Goal: Task Accomplishment & Management: Manage account settings

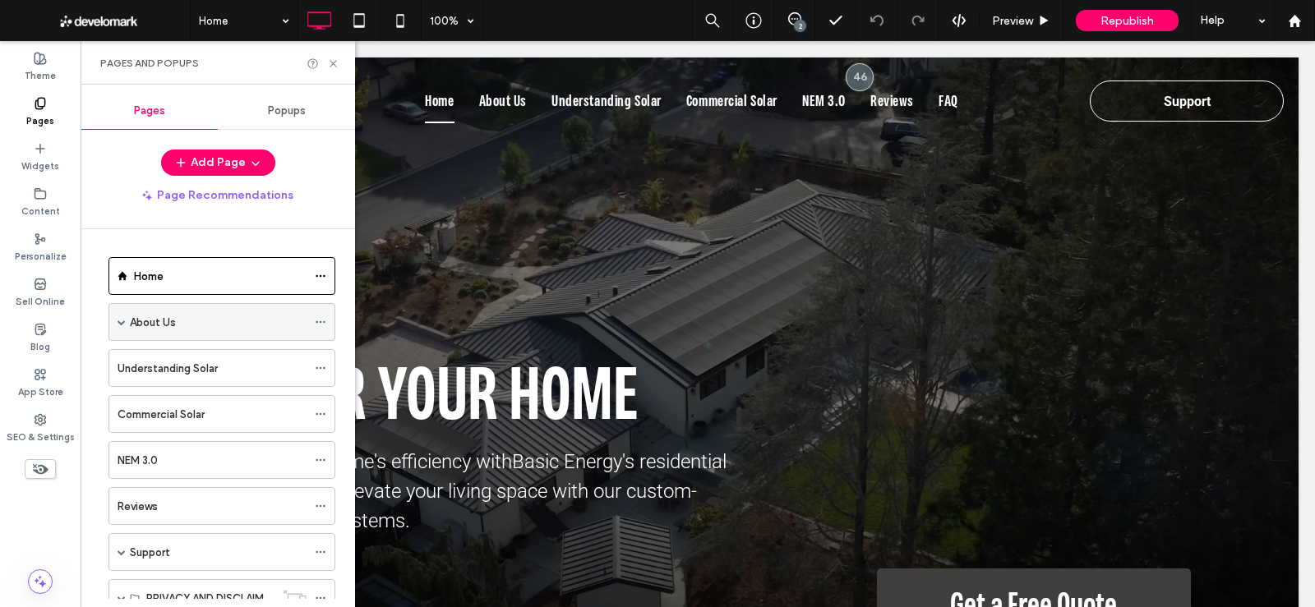
click at [123, 318] on span at bounding box center [122, 322] width 8 height 8
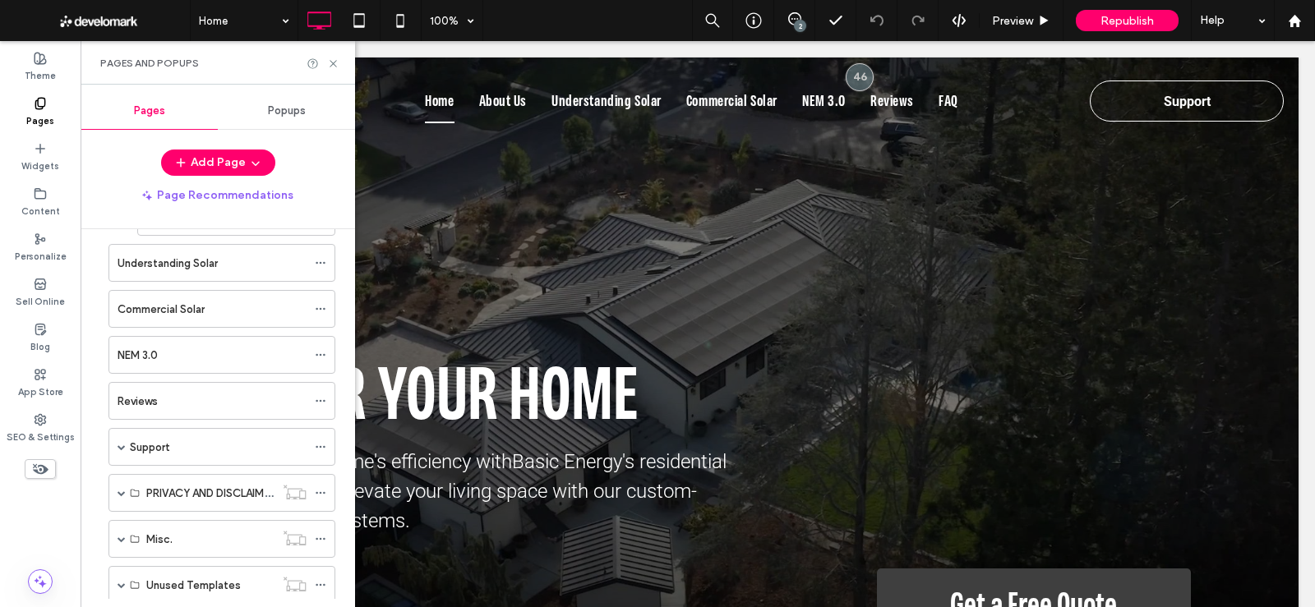
scroll to position [253, 0]
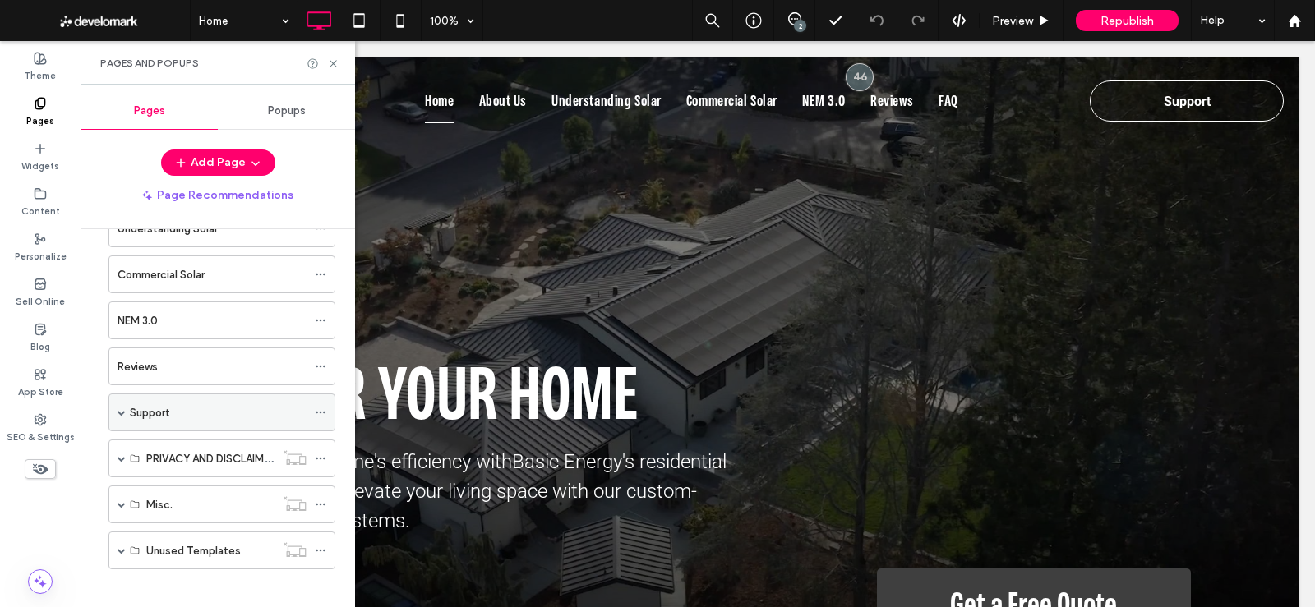
click at [118, 397] on span at bounding box center [122, 413] width 8 height 36
click at [331, 65] on icon at bounding box center [333, 64] width 12 height 12
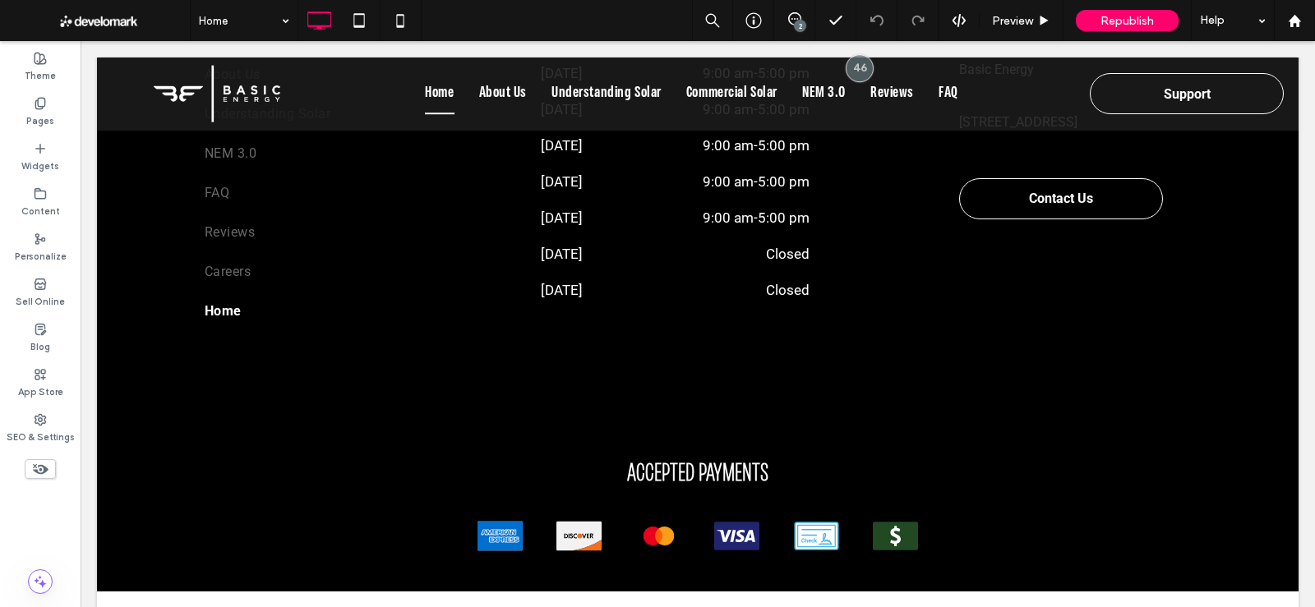
scroll to position [5508, 0]
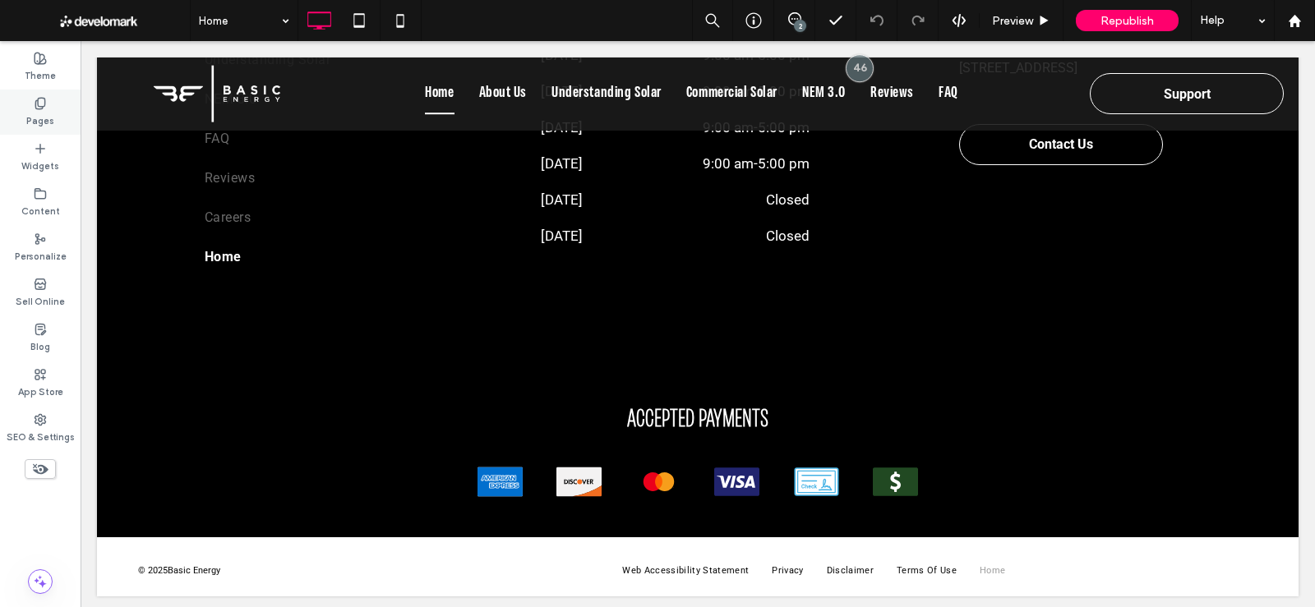
click at [35, 119] on label "Pages" at bounding box center [40, 119] width 28 height 18
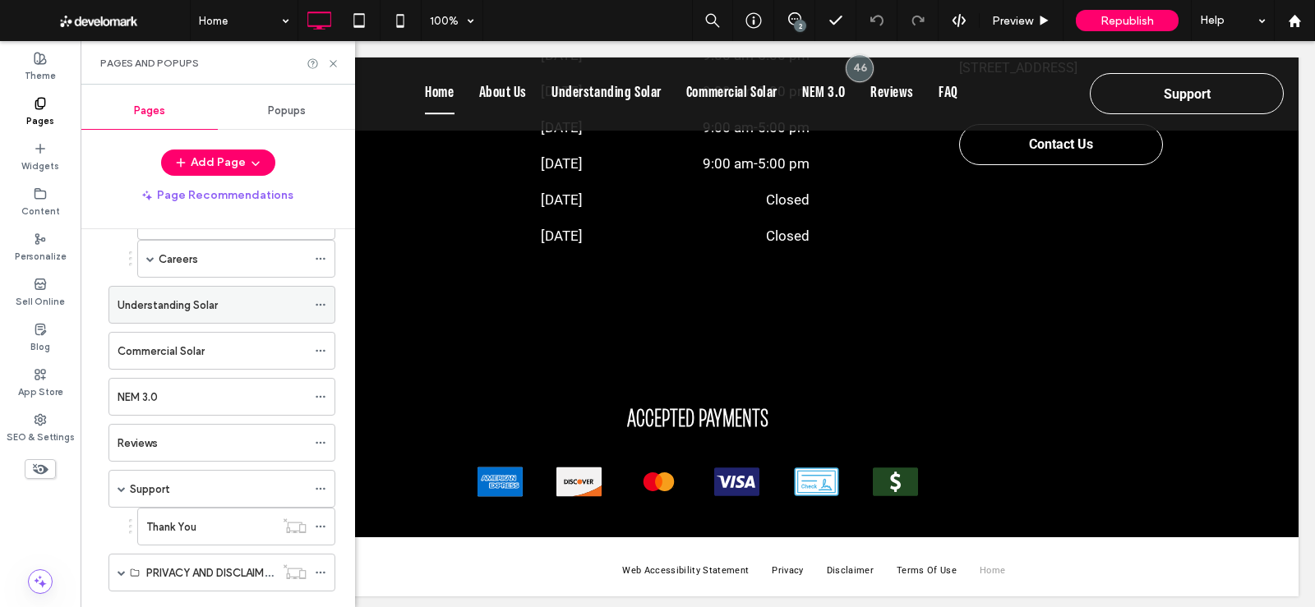
scroll to position [288, 0]
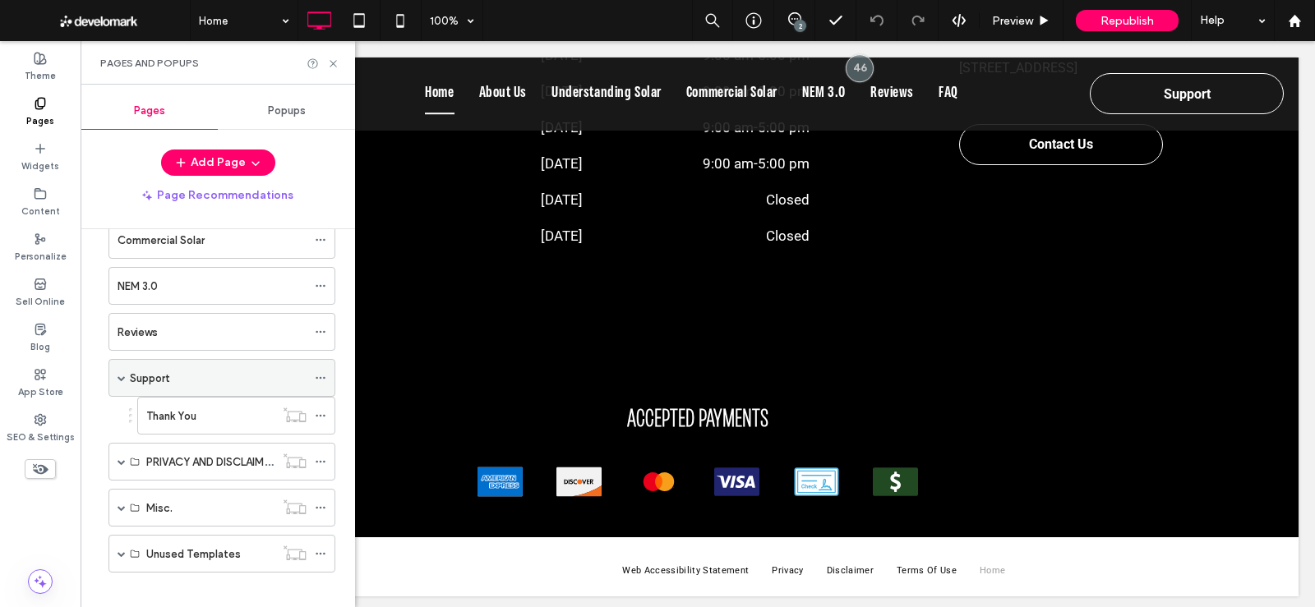
click at [176, 380] on div "Support" at bounding box center [218, 378] width 177 height 36
click at [334, 60] on icon at bounding box center [333, 64] width 12 height 12
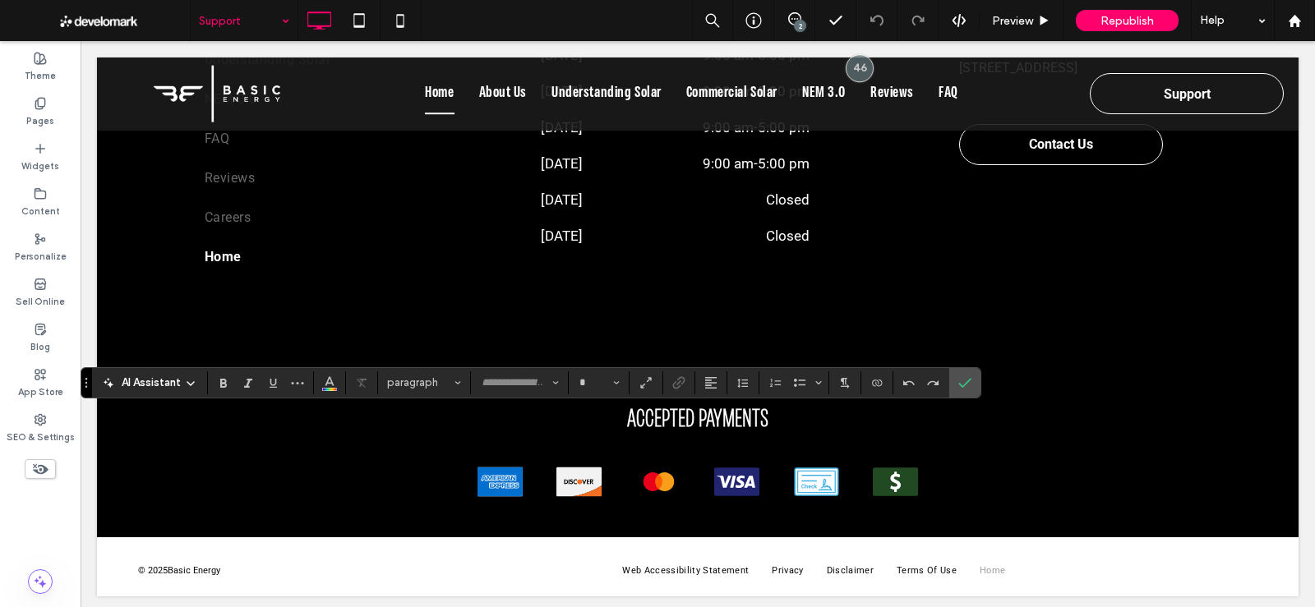
type input "******"
type input "**"
click at [53, 206] on label "Content" at bounding box center [40, 210] width 39 height 18
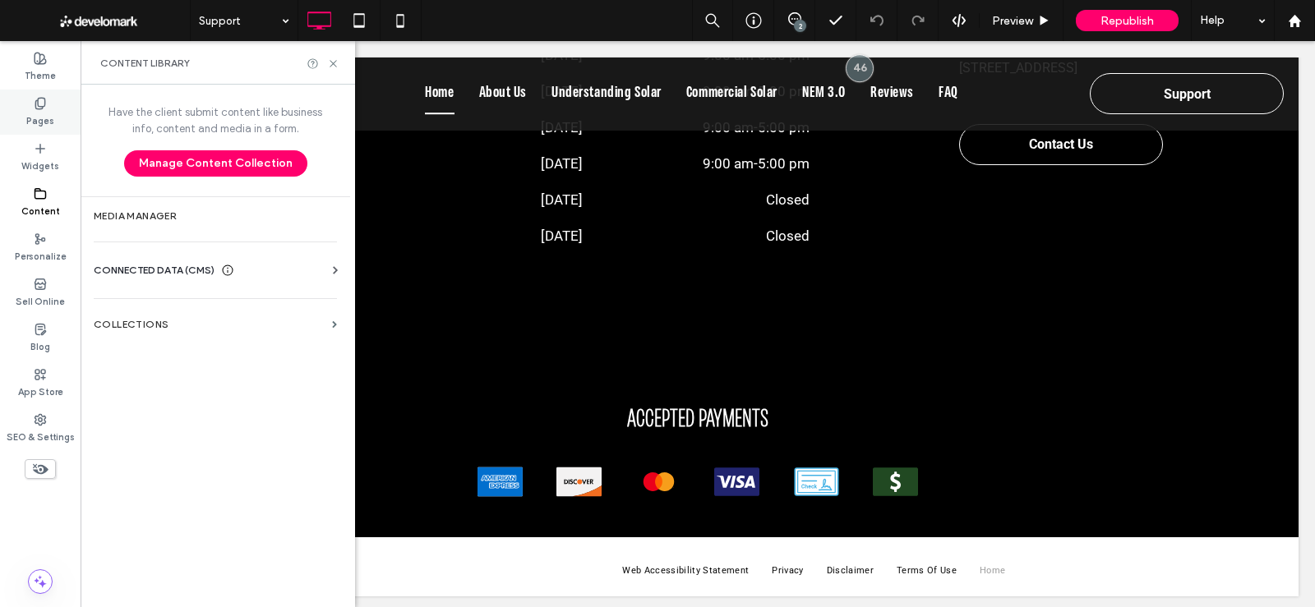
click at [23, 122] on div "Pages" at bounding box center [40, 112] width 81 height 45
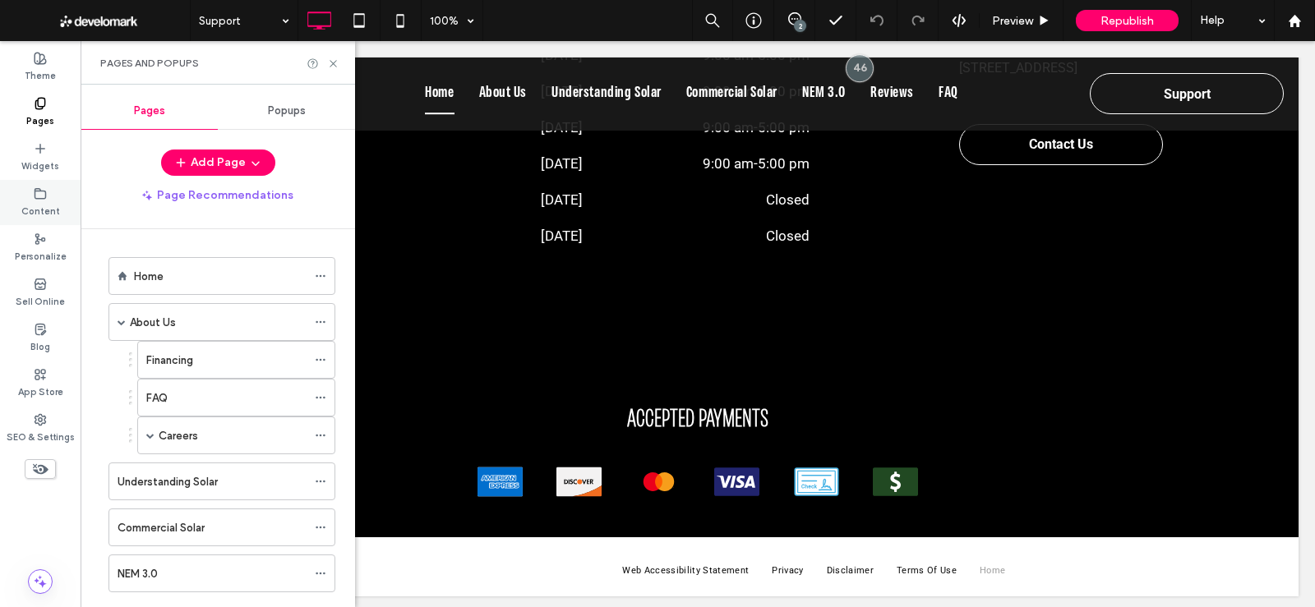
click at [55, 201] on label "Content" at bounding box center [40, 210] width 39 height 18
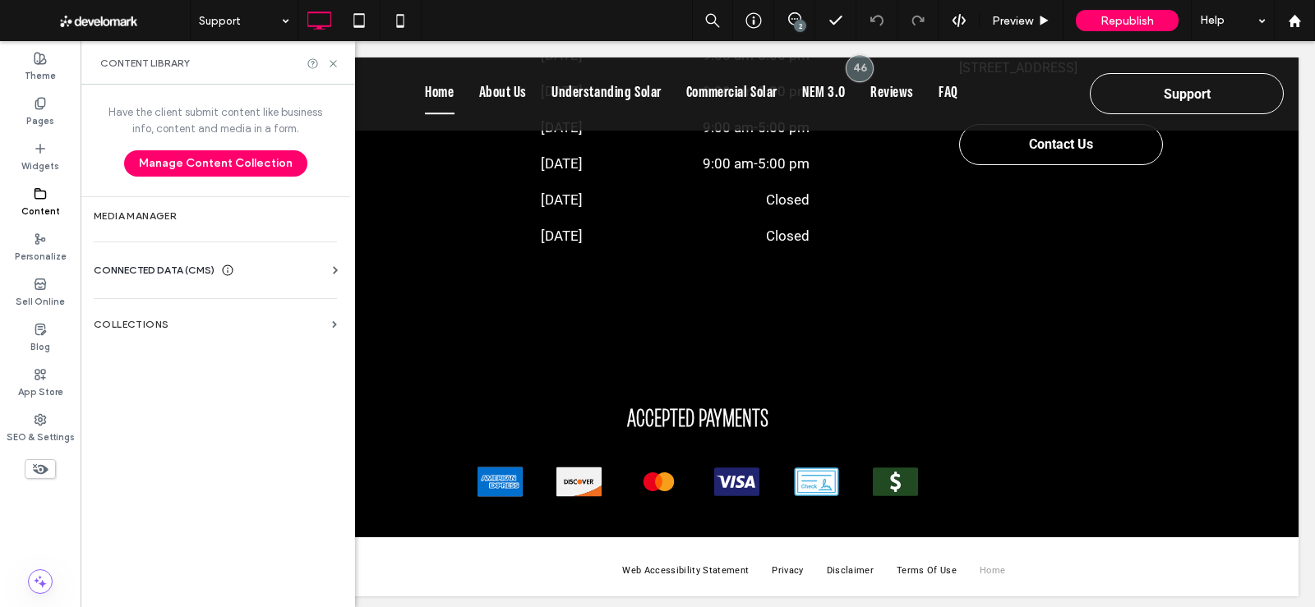
click at [203, 268] on span "CONNECTED DATA (CMS)" at bounding box center [154, 270] width 121 height 16
click at [238, 315] on label "Business Info" at bounding box center [219, 311] width 224 height 12
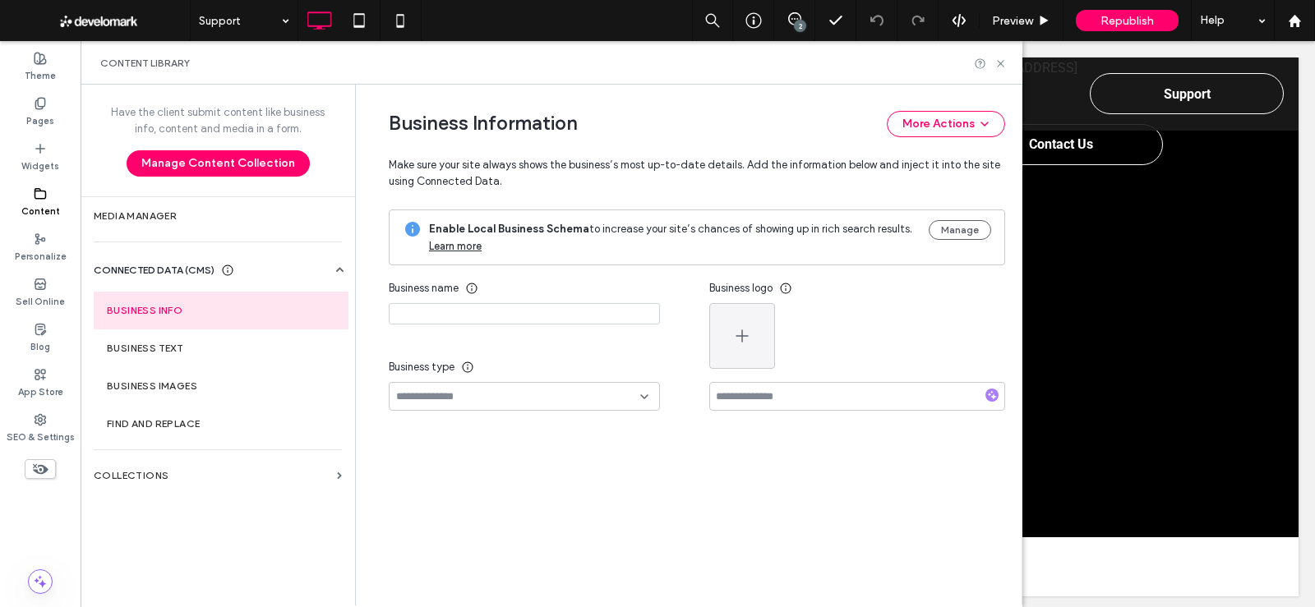
type input "**********"
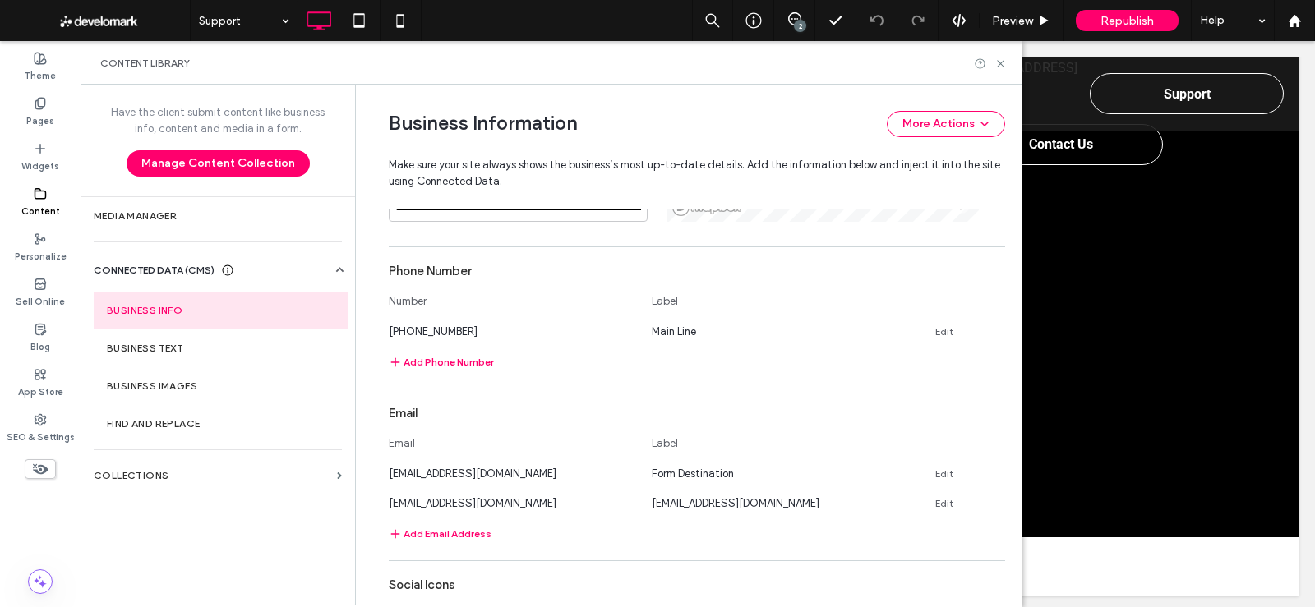
scroll to position [626, 0]
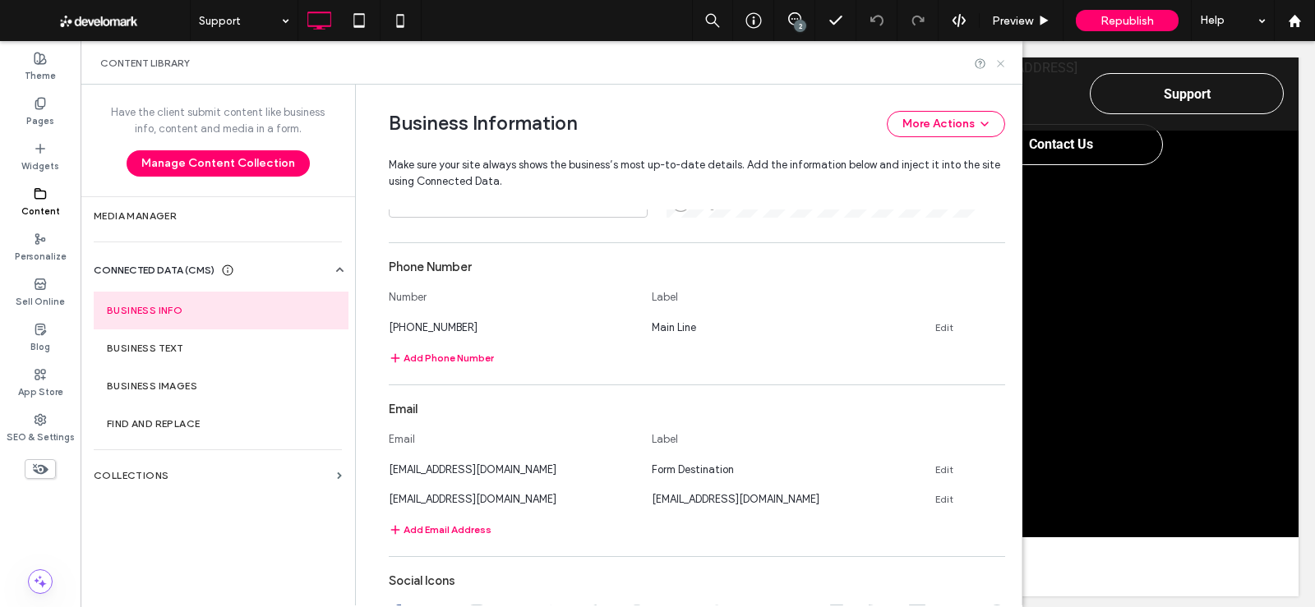
click at [1001, 58] on icon at bounding box center [1001, 64] width 12 height 12
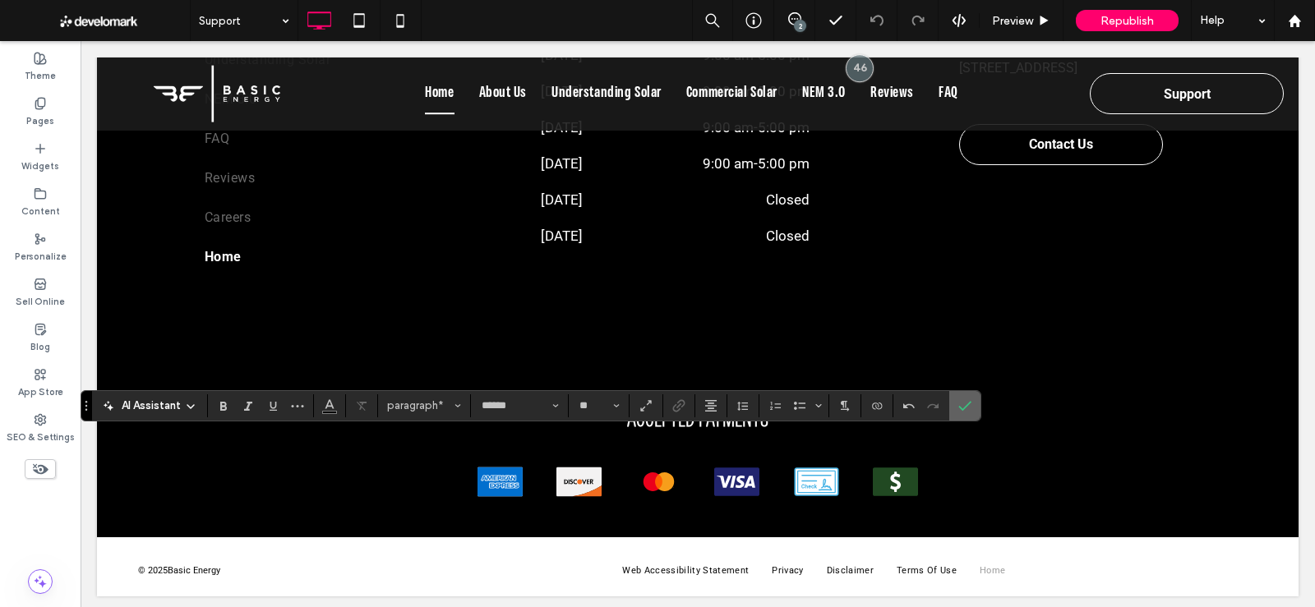
click at [963, 401] on icon "Confirm" at bounding box center [964, 406] width 13 height 13
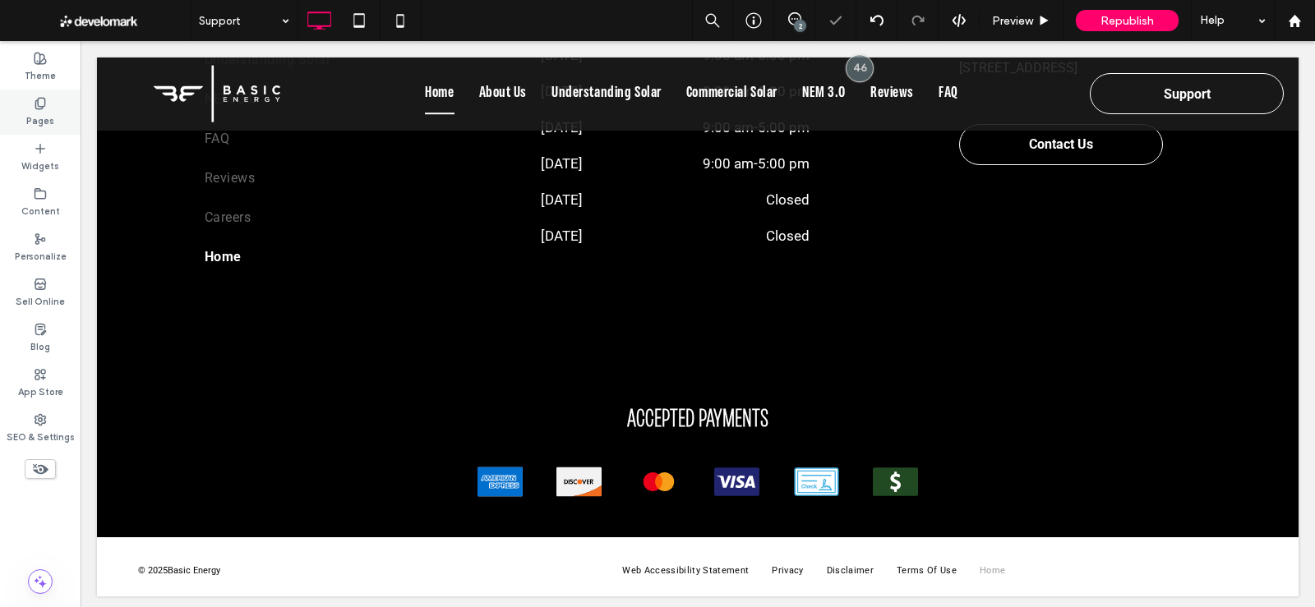
click at [33, 113] on label "Pages" at bounding box center [40, 119] width 28 height 18
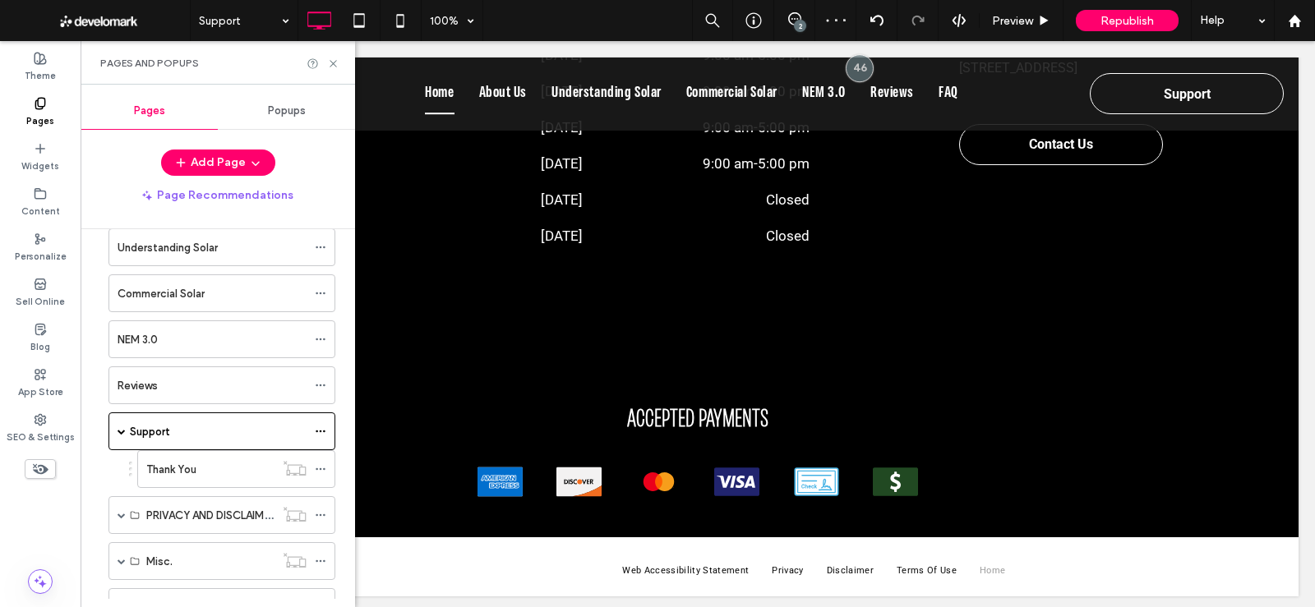
scroll to position [291, 0]
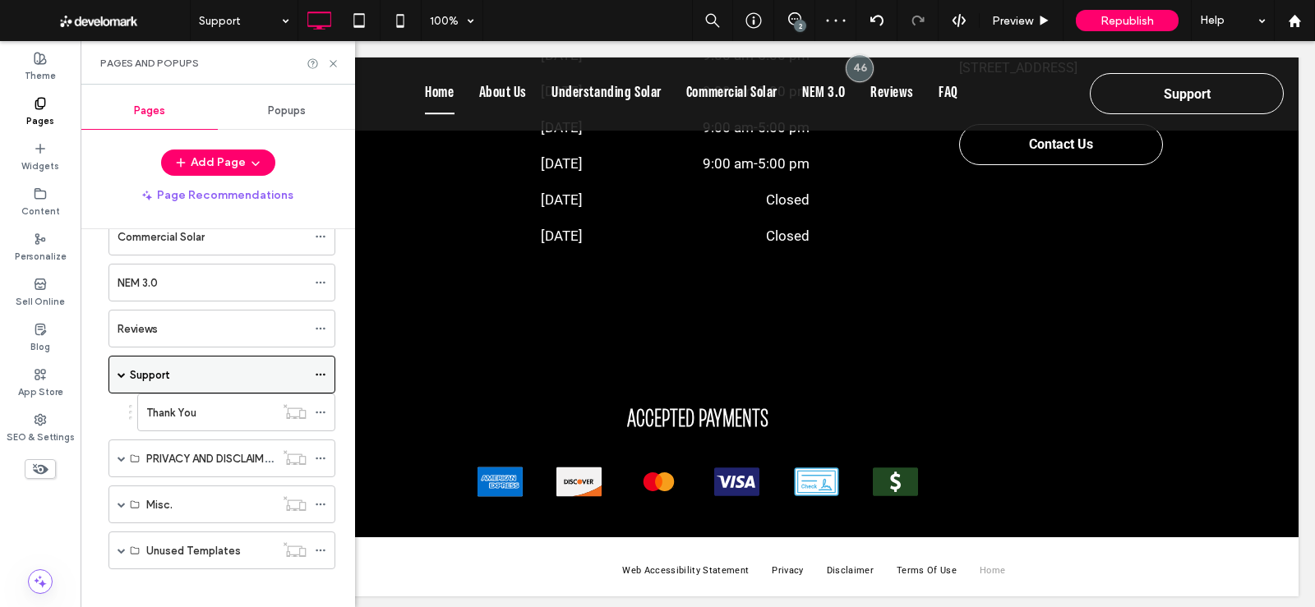
click at [327, 370] on div at bounding box center [325, 375] width 20 height 25
click at [321, 369] on icon at bounding box center [321, 375] width 12 height 12
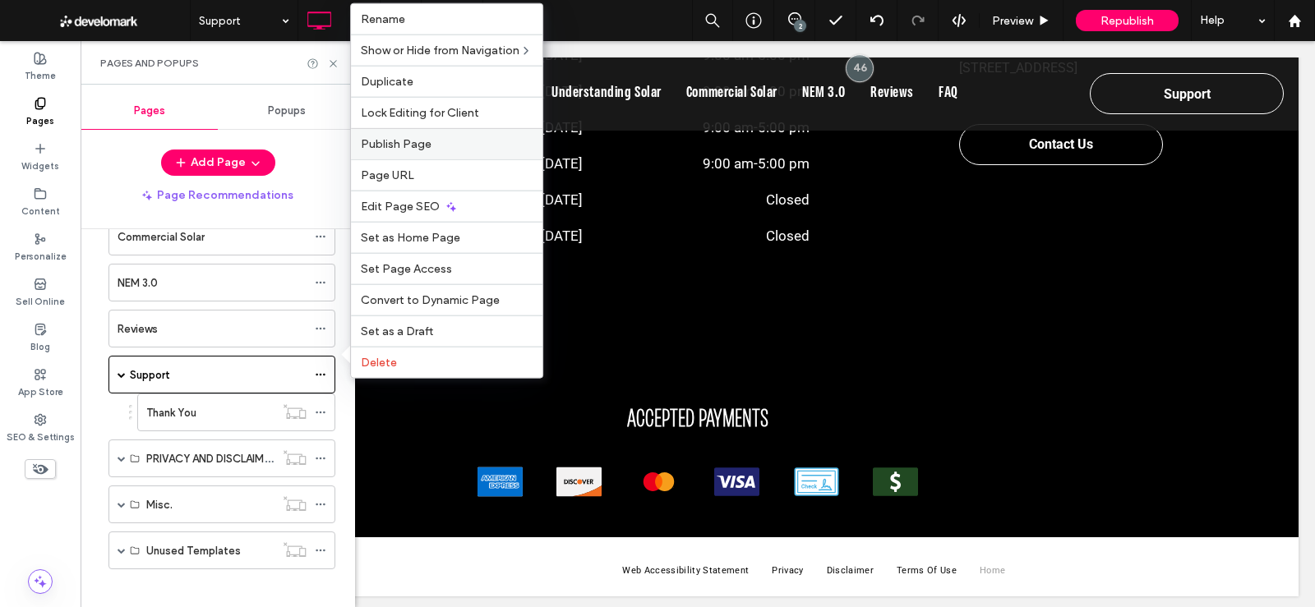
click at [395, 146] on span "Publish Page" at bounding box center [396, 144] width 71 height 14
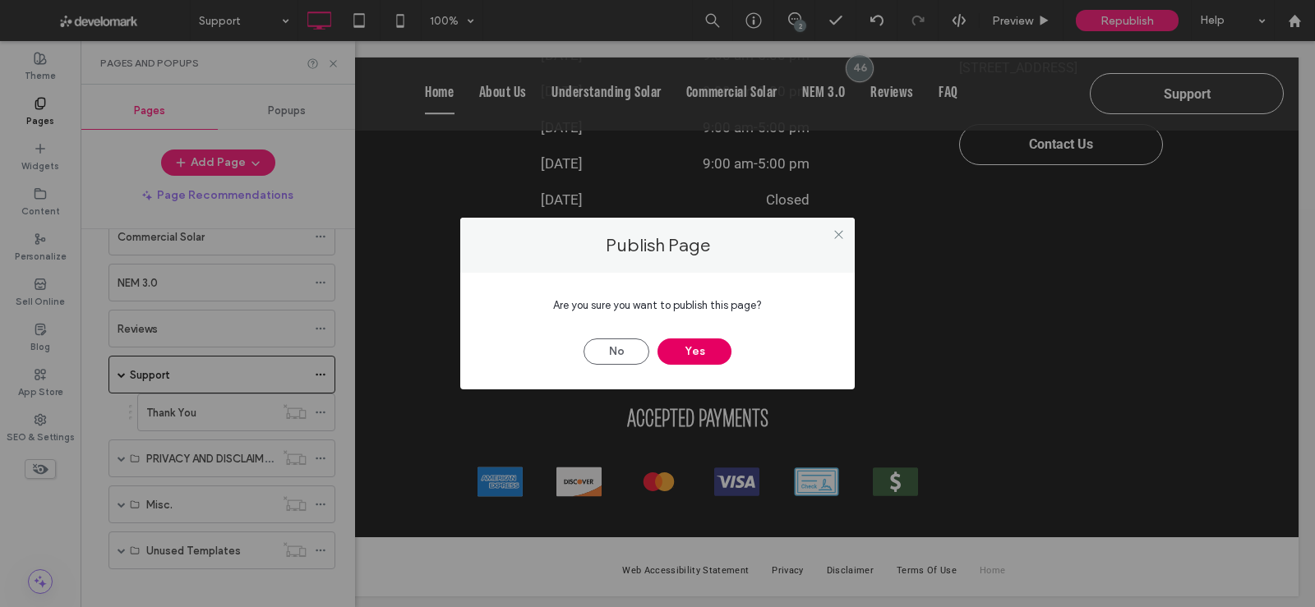
click at [696, 353] on button "Yes" at bounding box center [695, 352] width 74 height 26
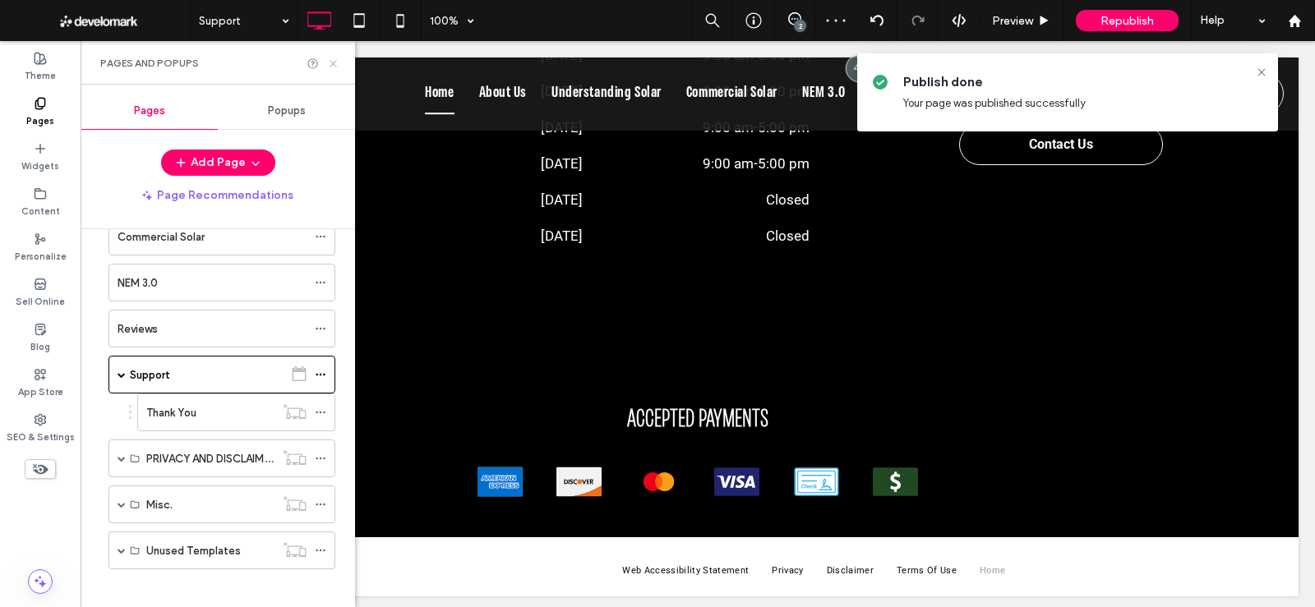
click at [335, 63] on icon at bounding box center [333, 64] width 12 height 12
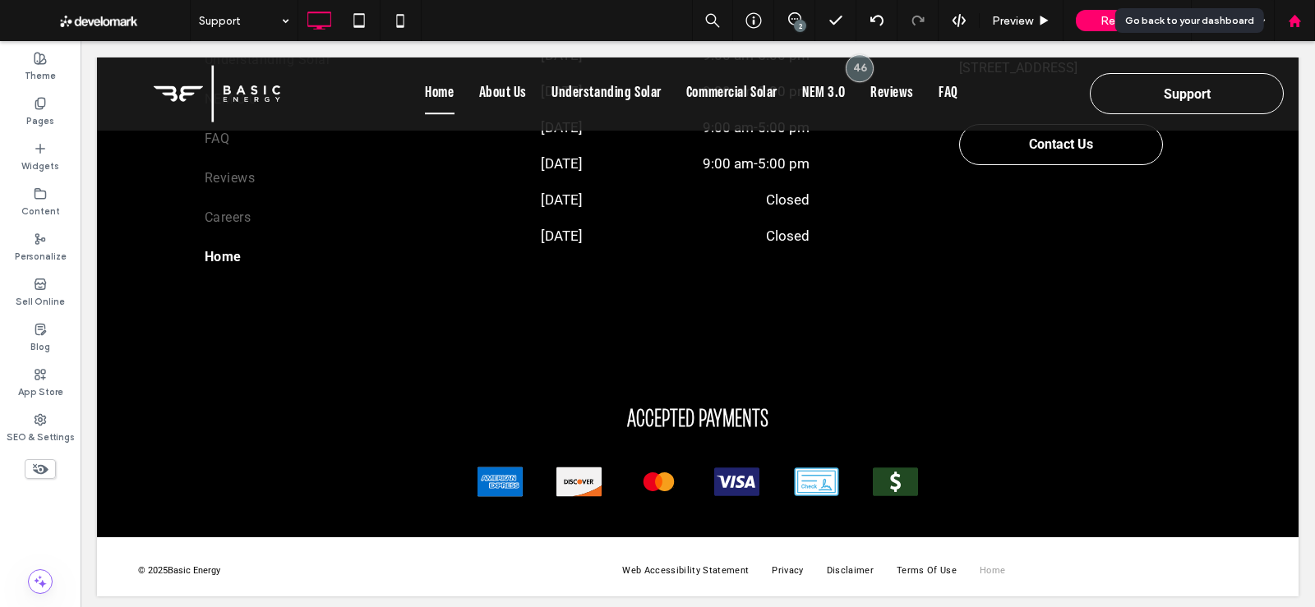
click at [1301, 24] on div at bounding box center [1294, 21] width 39 height 14
